Goal: Task Accomplishment & Management: Manage account settings

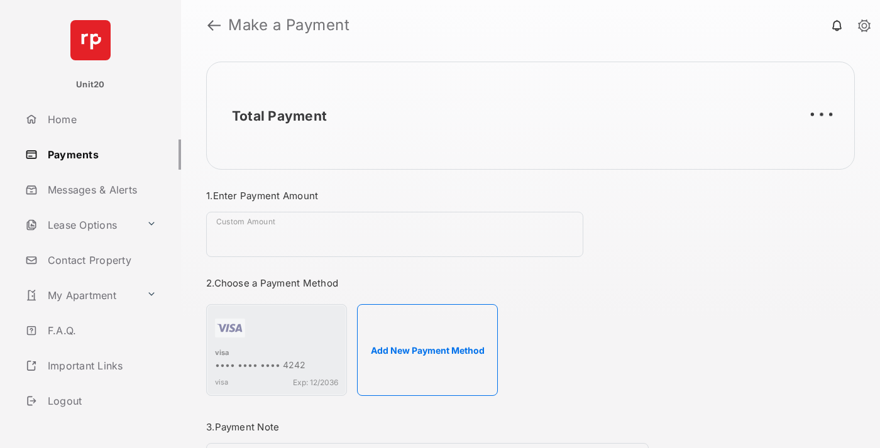
click at [98, 154] on link "Payments" at bounding box center [100, 155] width 161 height 30
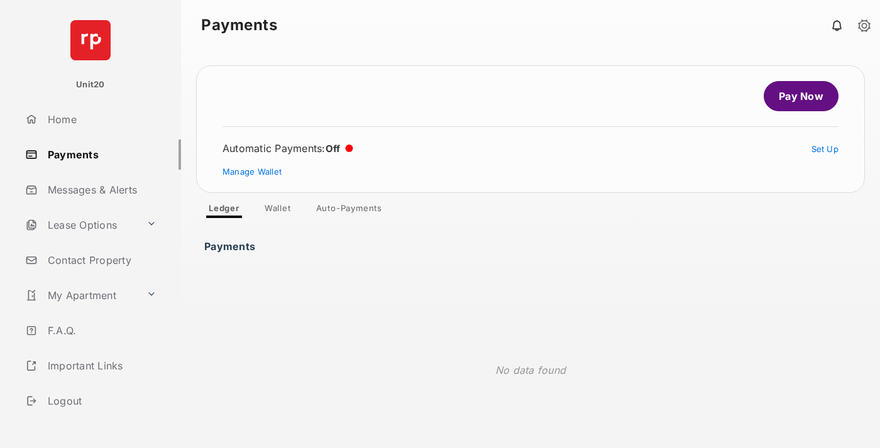
click at [350, 211] on link "Auto-Payments" at bounding box center [349, 210] width 86 height 15
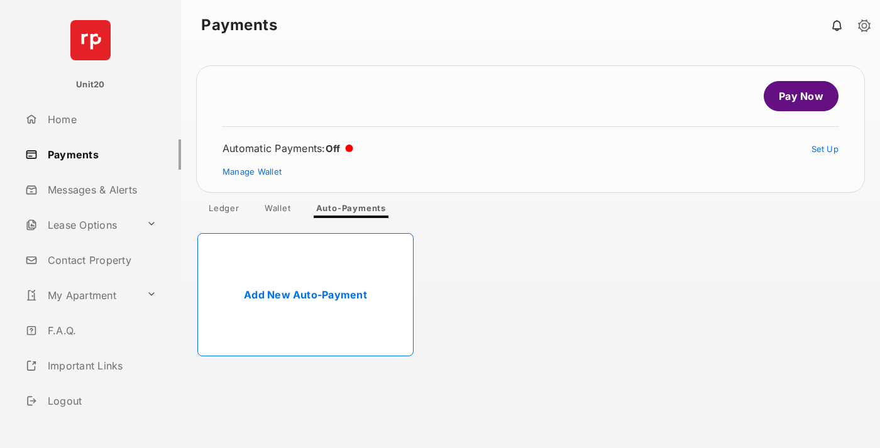
click at [306, 295] on link "Add New Auto-Payment" at bounding box center [305, 294] width 216 height 123
